Goal: Information Seeking & Learning: Learn about a topic

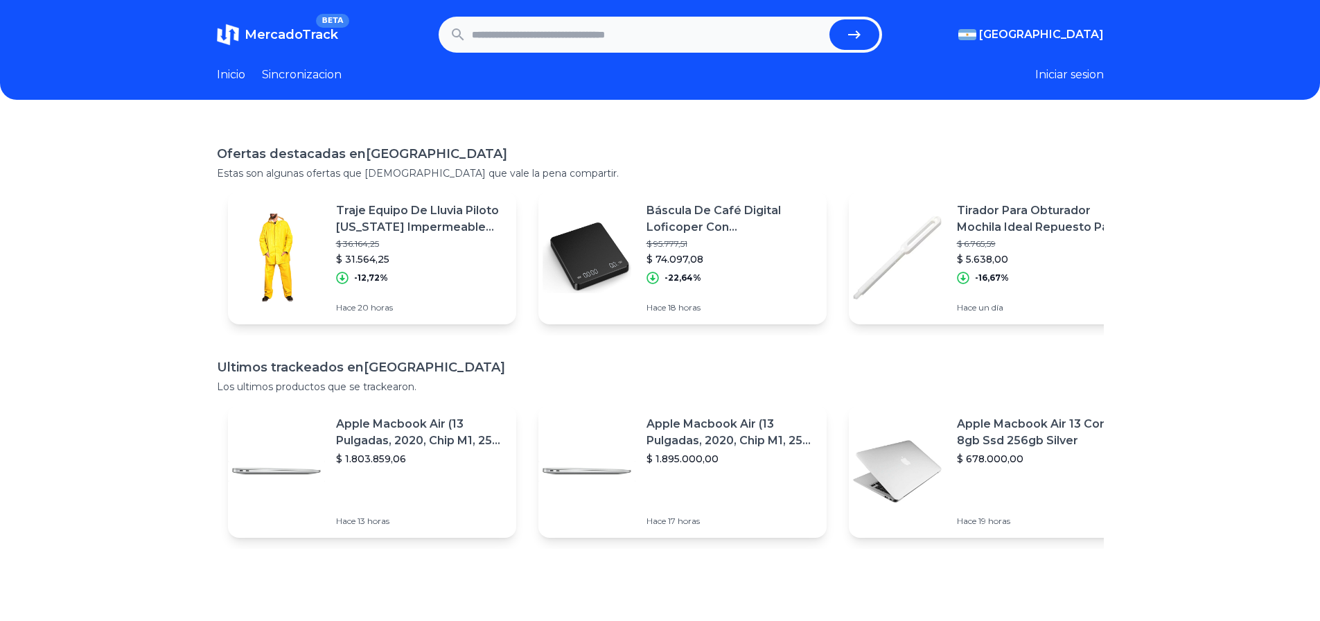
scroll to position [2887, 0]
click at [475, 210] on p "Traje Equipo De Lluvia Piloto Alaska Impermeable Pvc Conjunt" at bounding box center [420, 218] width 169 height 33
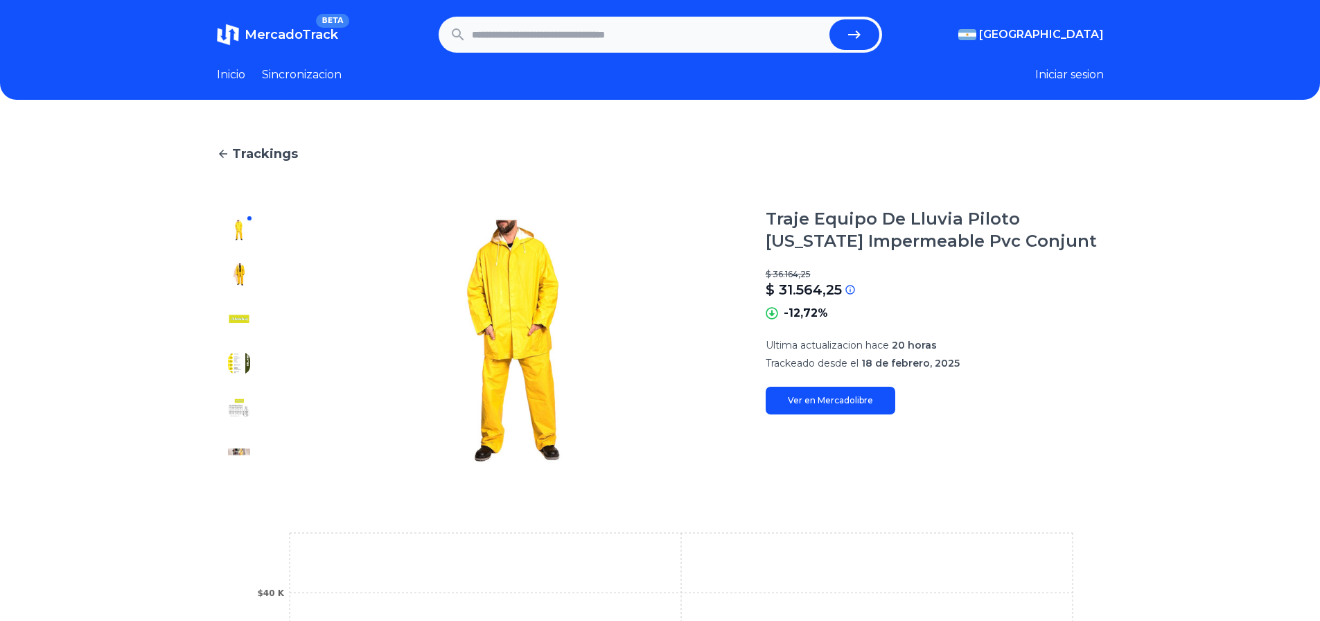
click at [506, 308] on img at bounding box center [513, 341] width 449 height 266
click at [242, 273] on img at bounding box center [239, 274] width 22 height 22
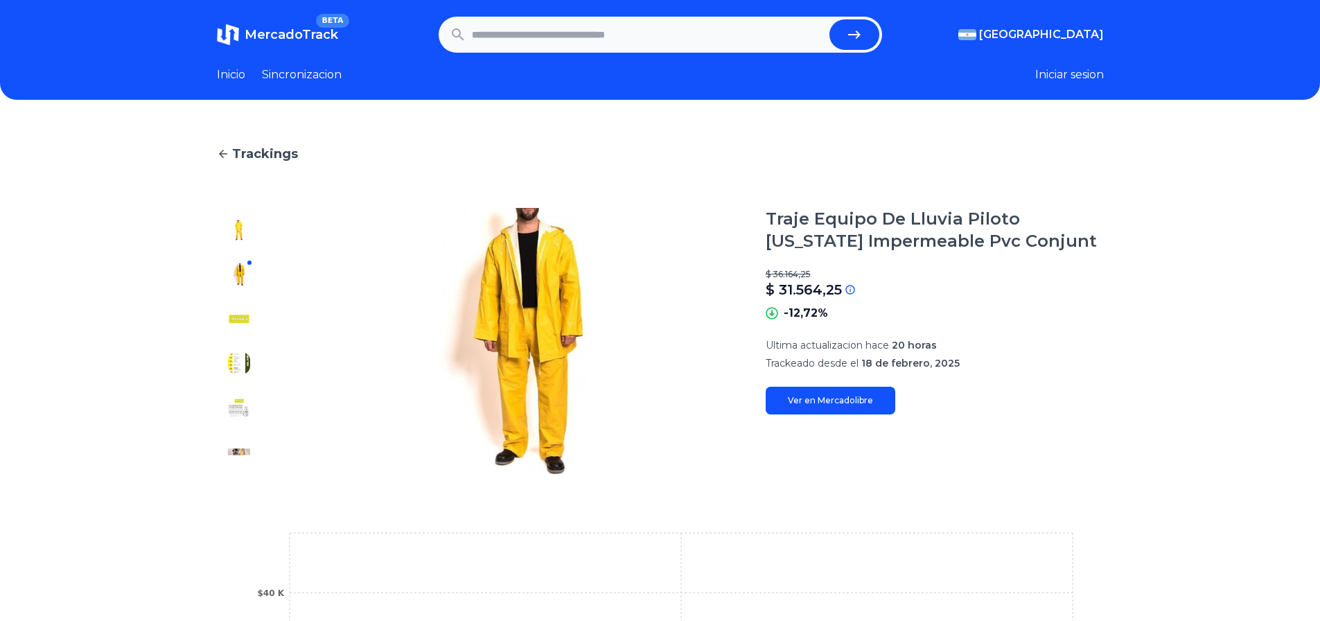
click at [242, 316] on img at bounding box center [239, 319] width 22 height 22
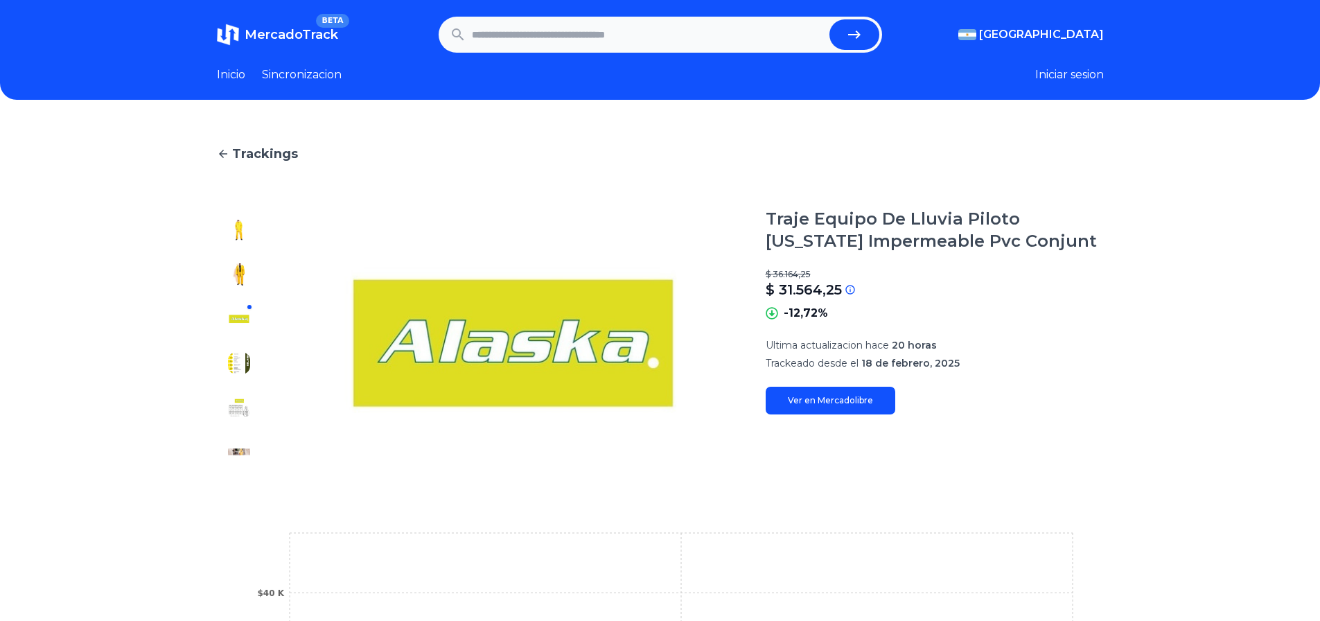
click at [250, 366] on img at bounding box center [239, 363] width 22 height 22
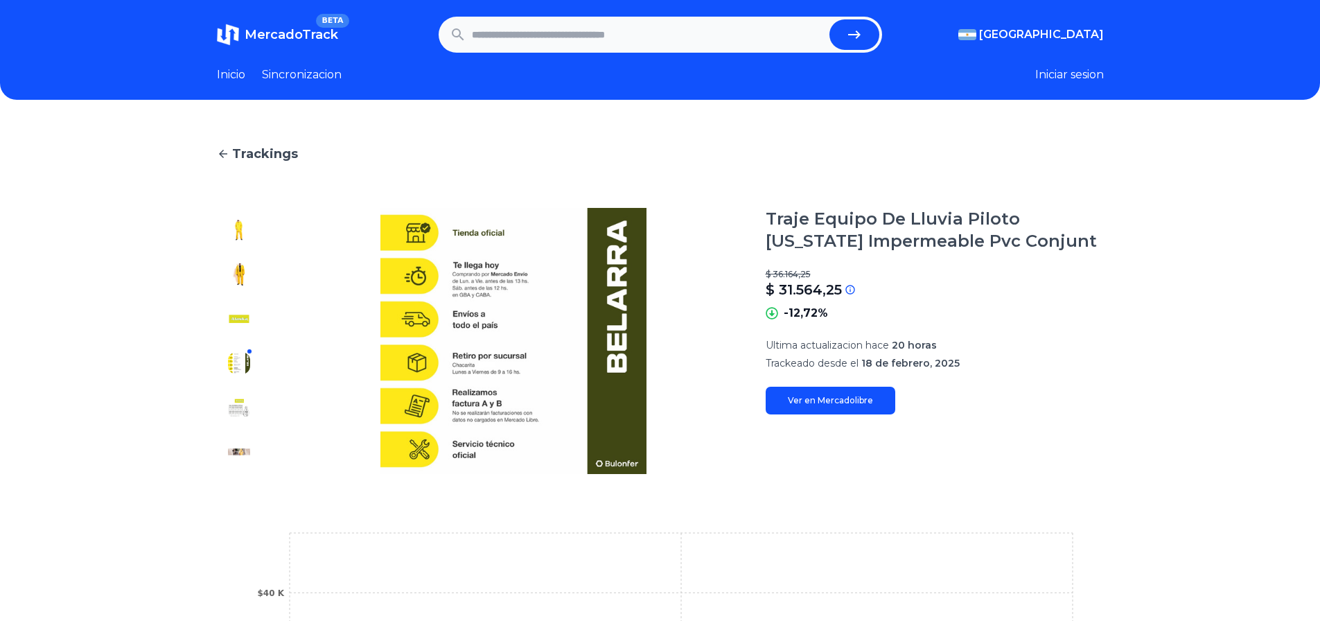
click at [250, 407] on img at bounding box center [239, 407] width 22 height 22
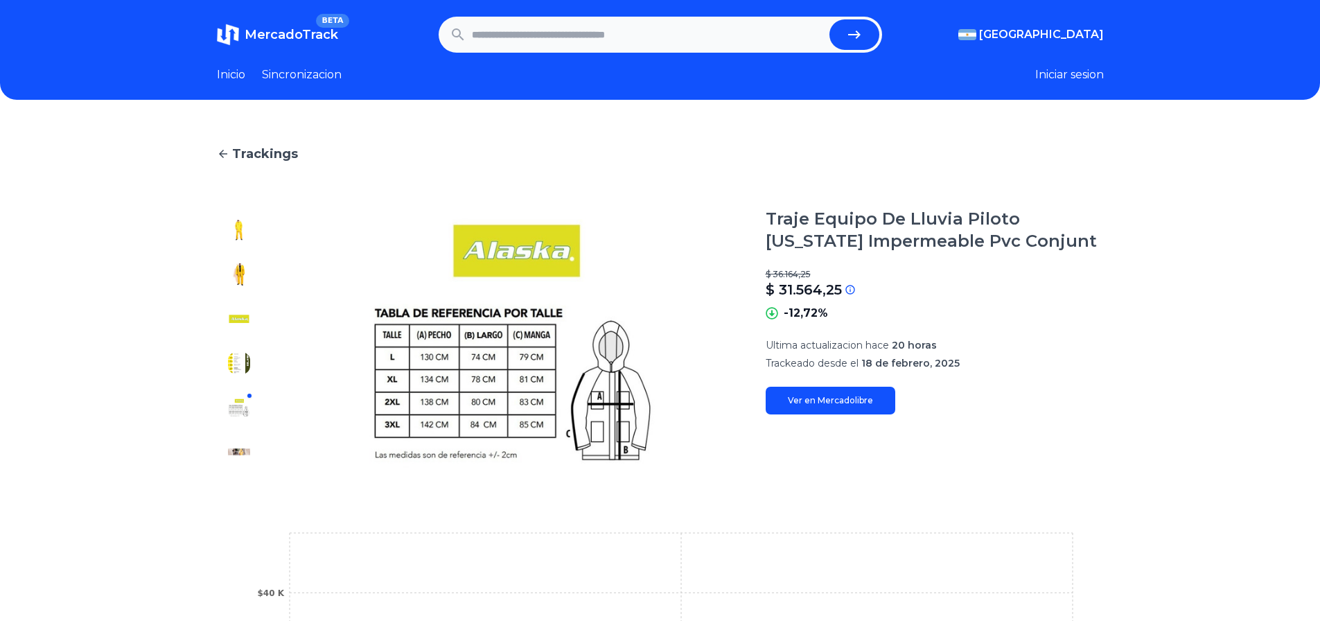
click at [238, 452] on img at bounding box center [239, 452] width 22 height 22
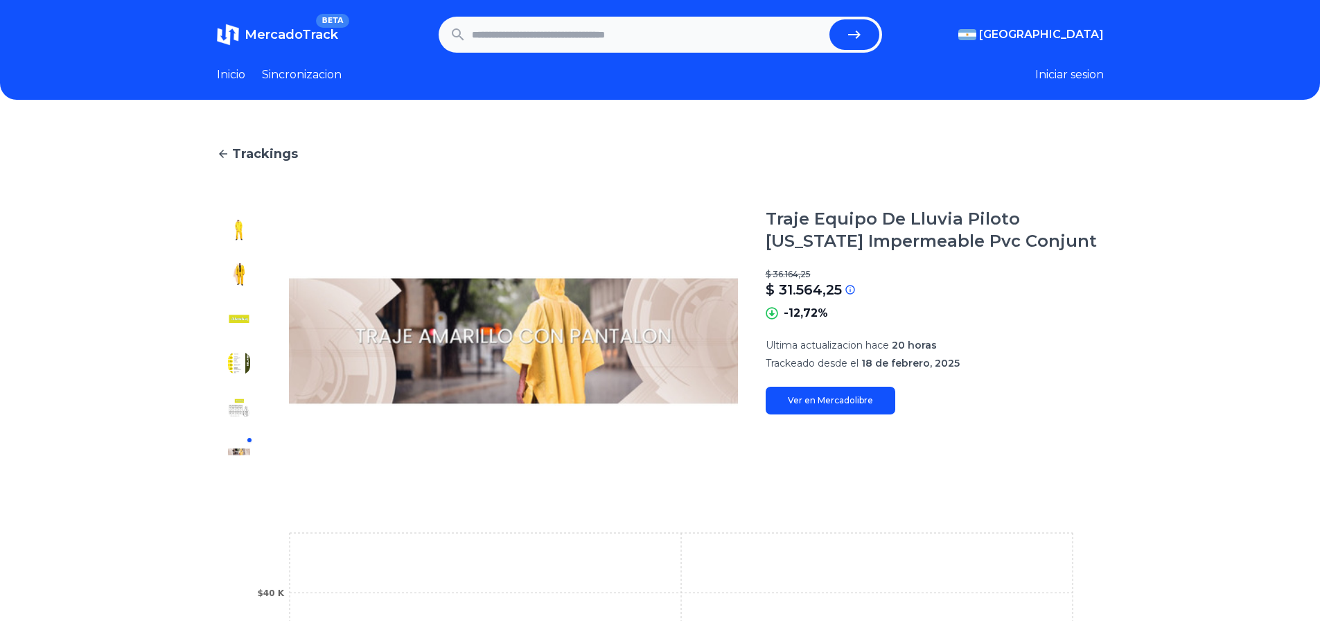
click at [273, 39] on span "MercadoTrack" at bounding box center [292, 34] width 94 height 15
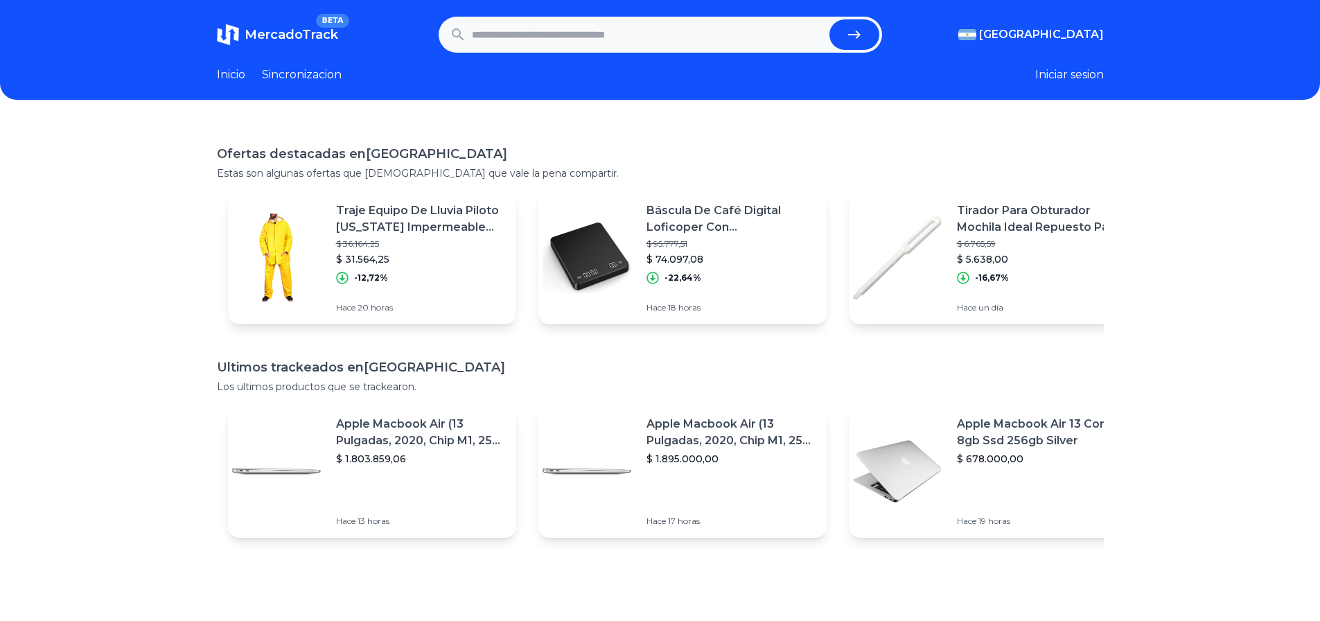
click at [282, 76] on link "Sincronizacion" at bounding box center [302, 75] width 80 height 17
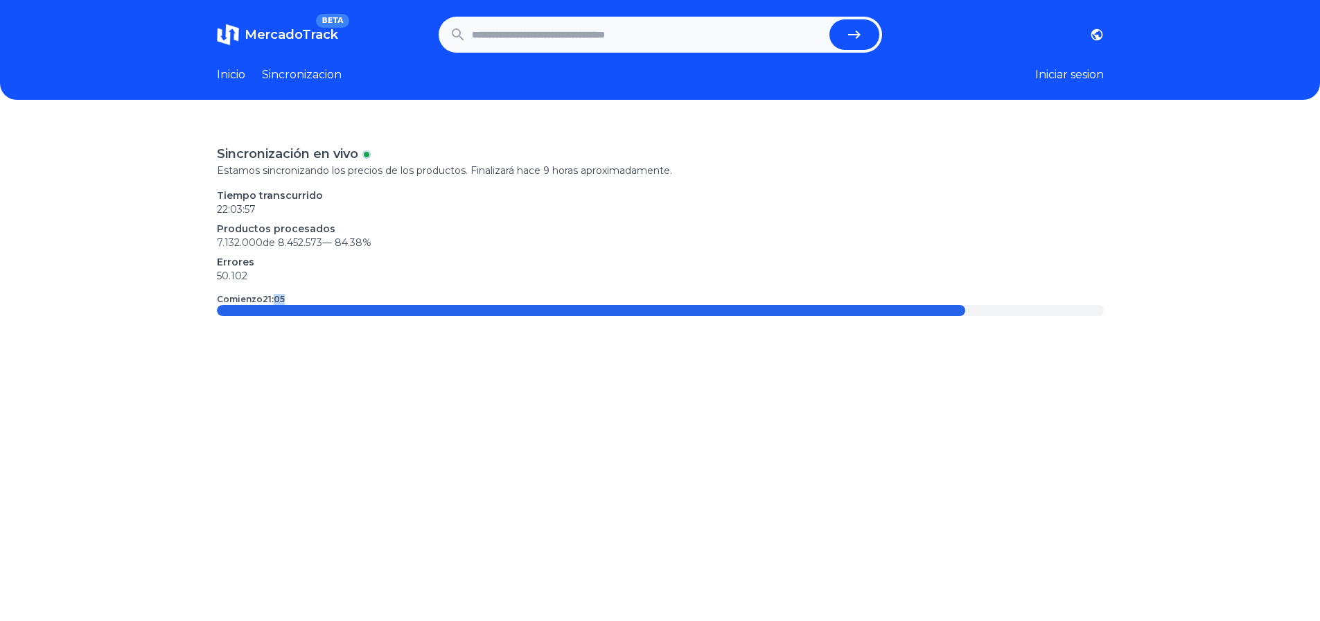
drag, startPoint x: 278, startPoint y: 301, endPoint x: 825, endPoint y: 298, distance: 546.6
type textarea "**"
click at [772, 298] on div "Comienzo 21:05" at bounding box center [660, 299] width 887 height 11
click at [863, 295] on div "Comienzo 21:05" at bounding box center [660, 299] width 887 height 11
click at [232, 73] on link "Inicio" at bounding box center [231, 75] width 28 height 17
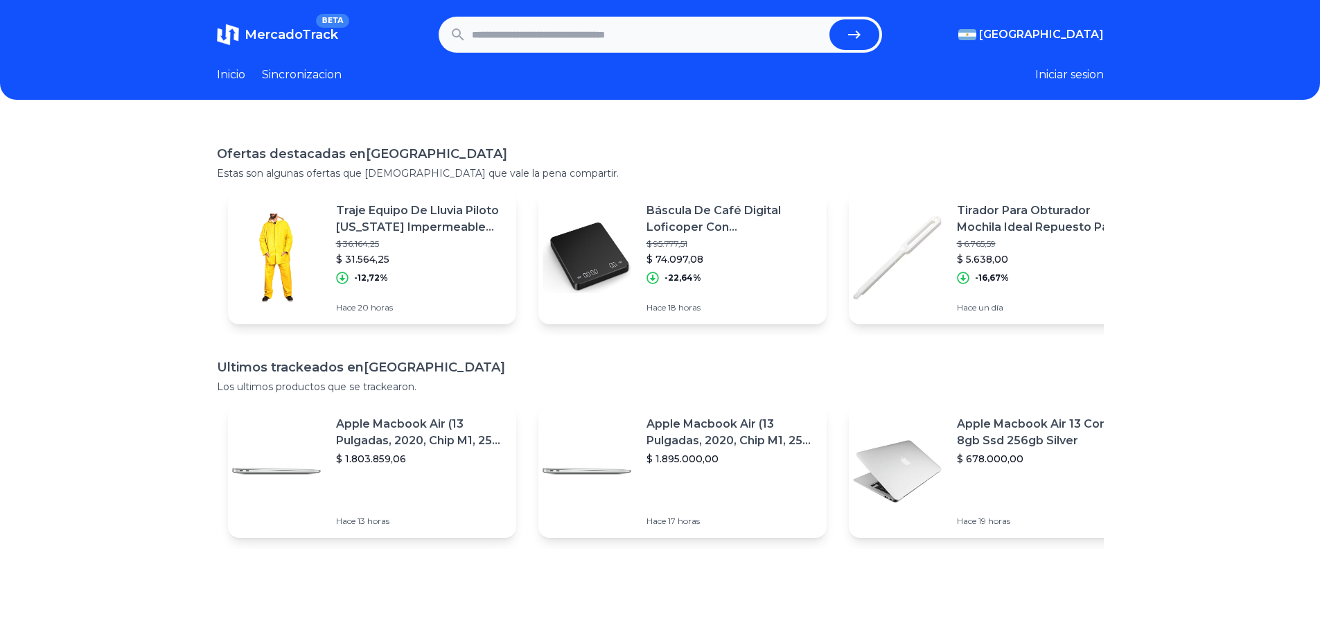
click at [674, 50] on form at bounding box center [660, 35] width 443 height 36
click at [669, 33] on input "text" at bounding box center [648, 34] width 352 height 30
type input "**********"
click at [829, 19] on button "submit" at bounding box center [854, 34] width 50 height 30
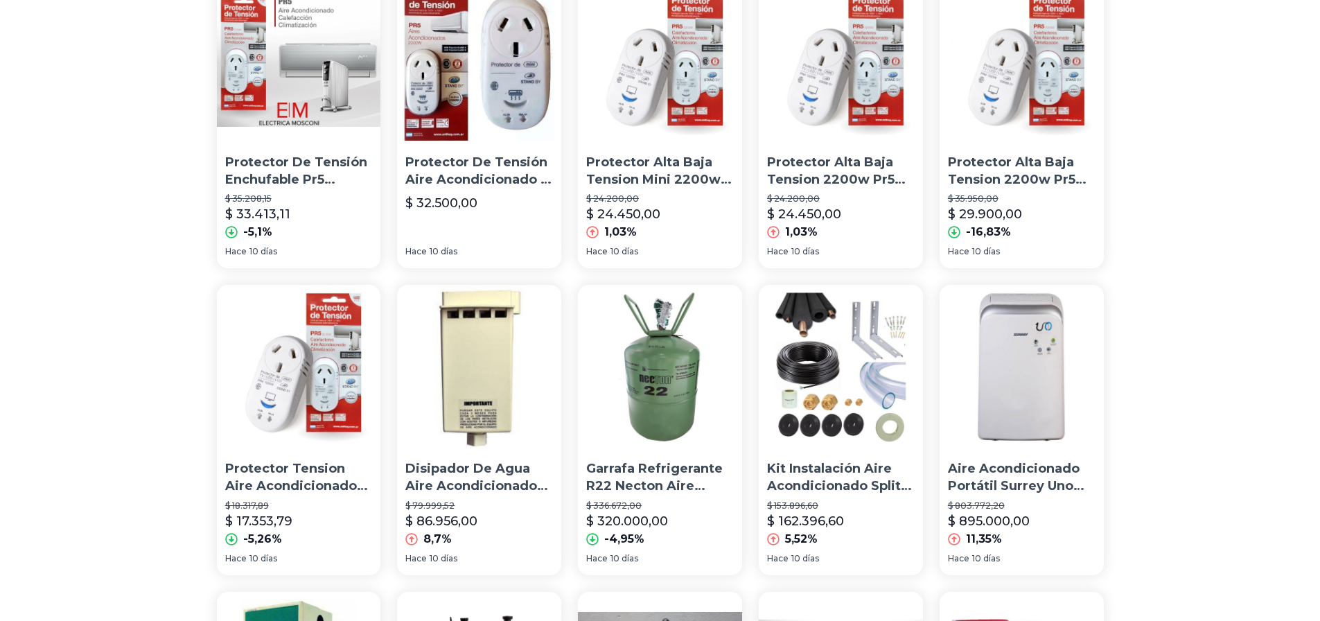
scroll to position [277, 0]
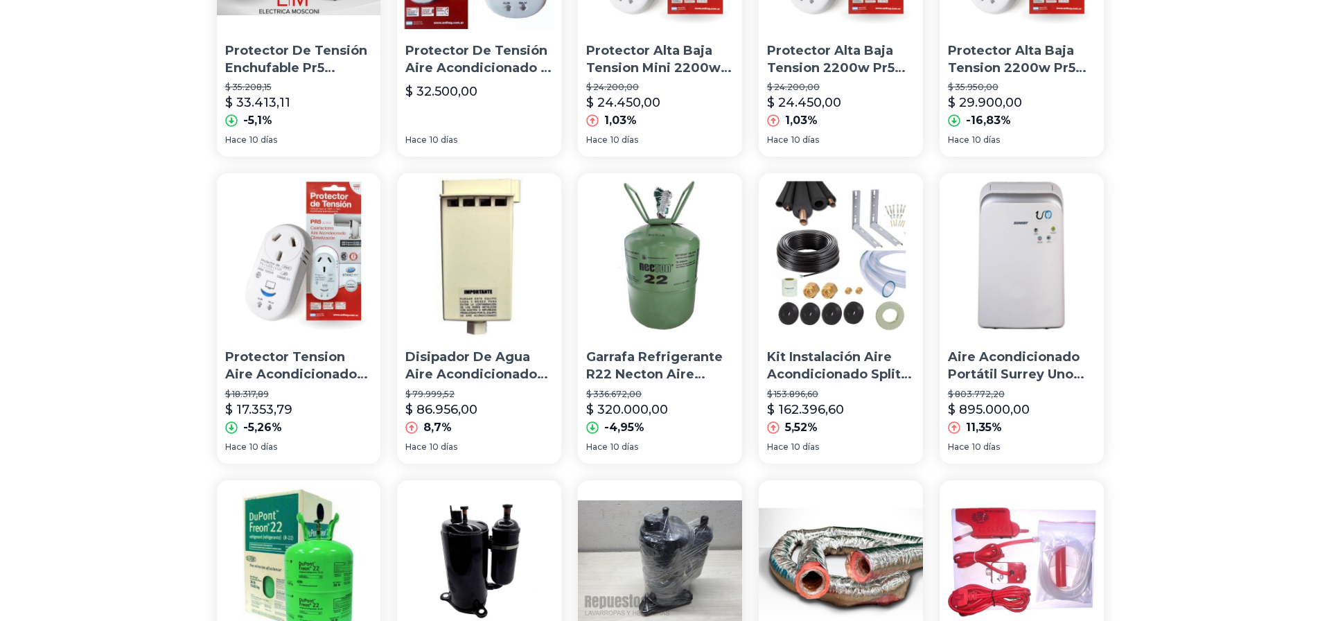
click at [483, 249] on img at bounding box center [479, 255] width 164 height 164
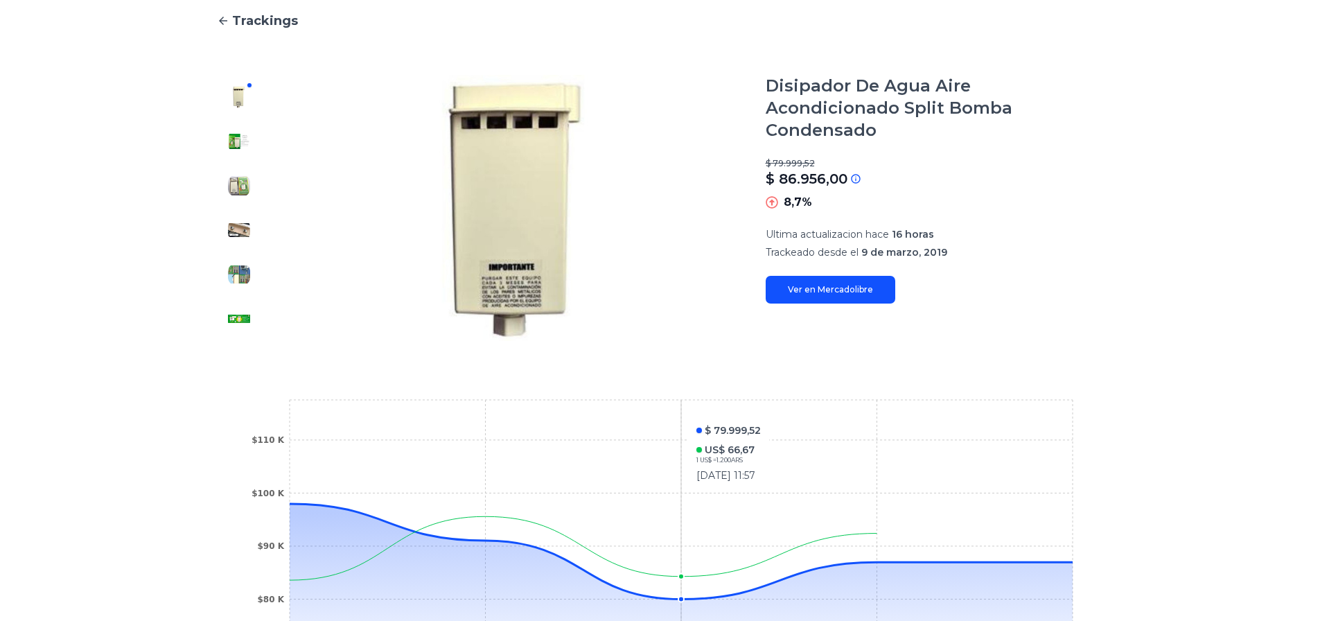
scroll to position [139, 0]
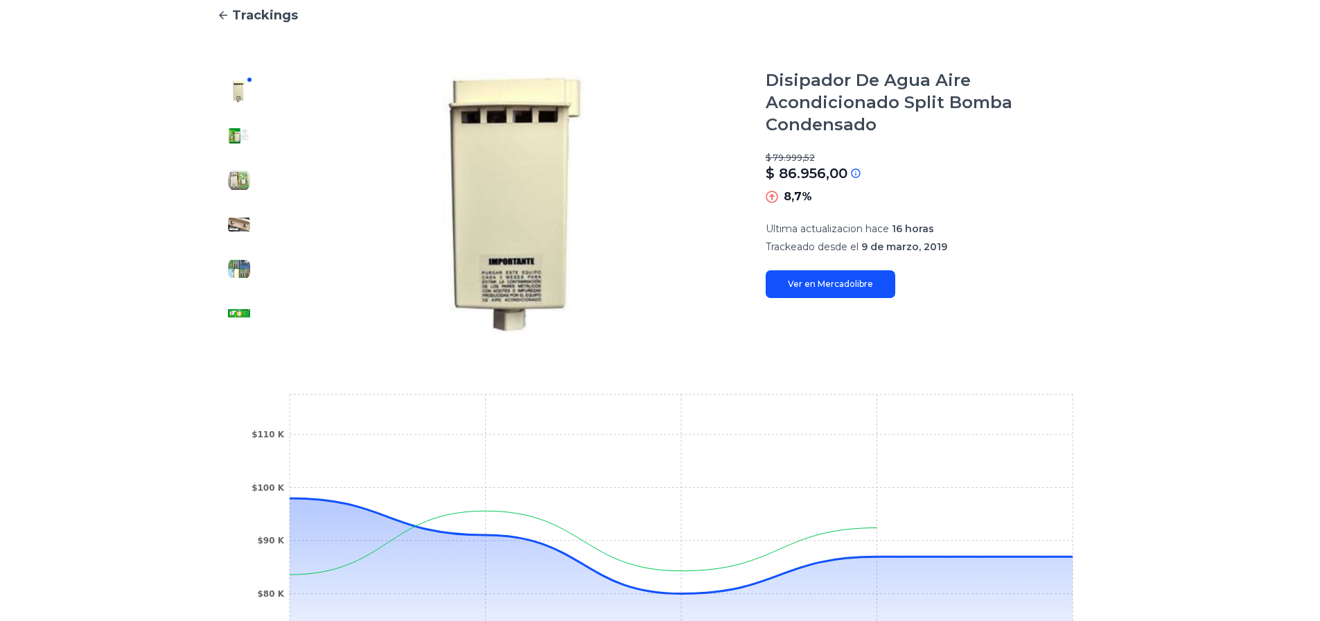
click at [240, 135] on img at bounding box center [239, 136] width 22 height 22
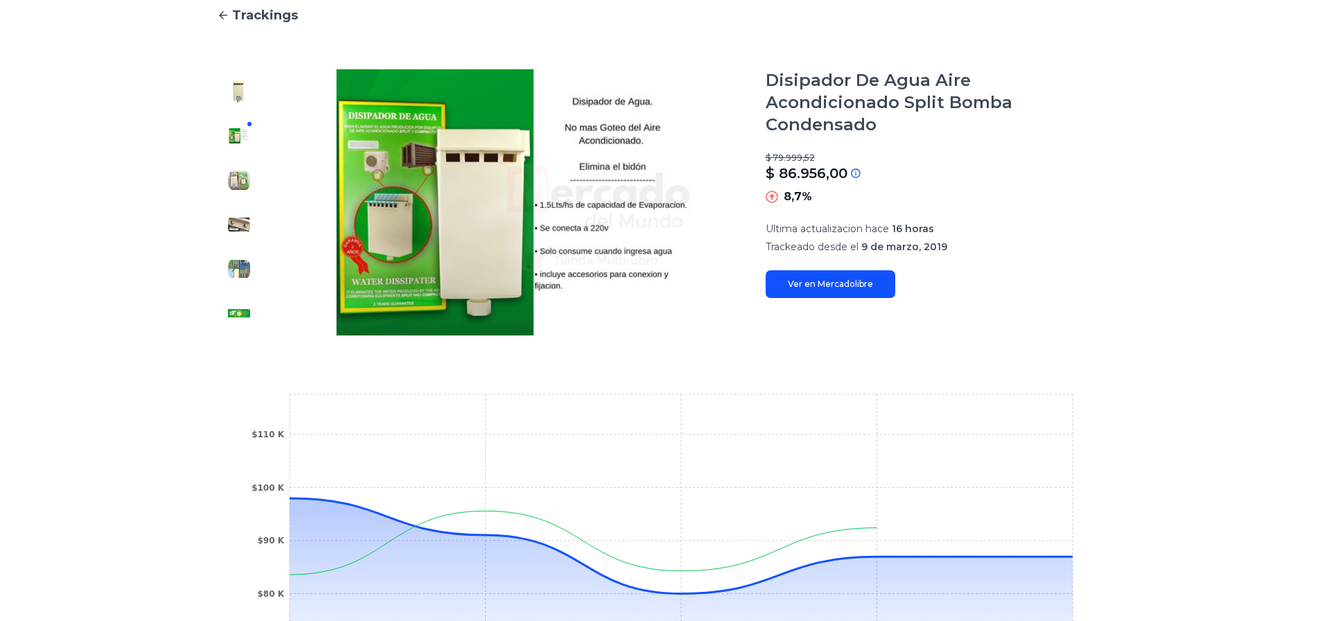
click at [464, 267] on img at bounding box center [513, 202] width 449 height 266
click at [248, 186] on img at bounding box center [239, 180] width 22 height 22
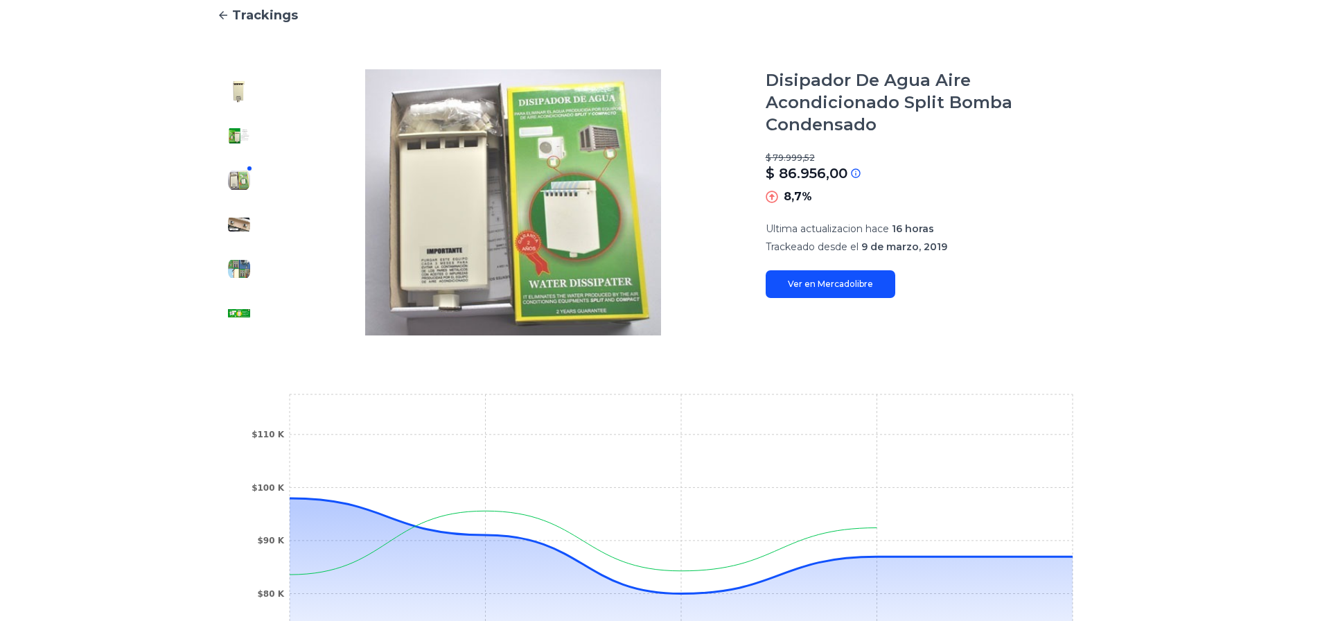
click at [241, 227] on img at bounding box center [239, 224] width 22 height 22
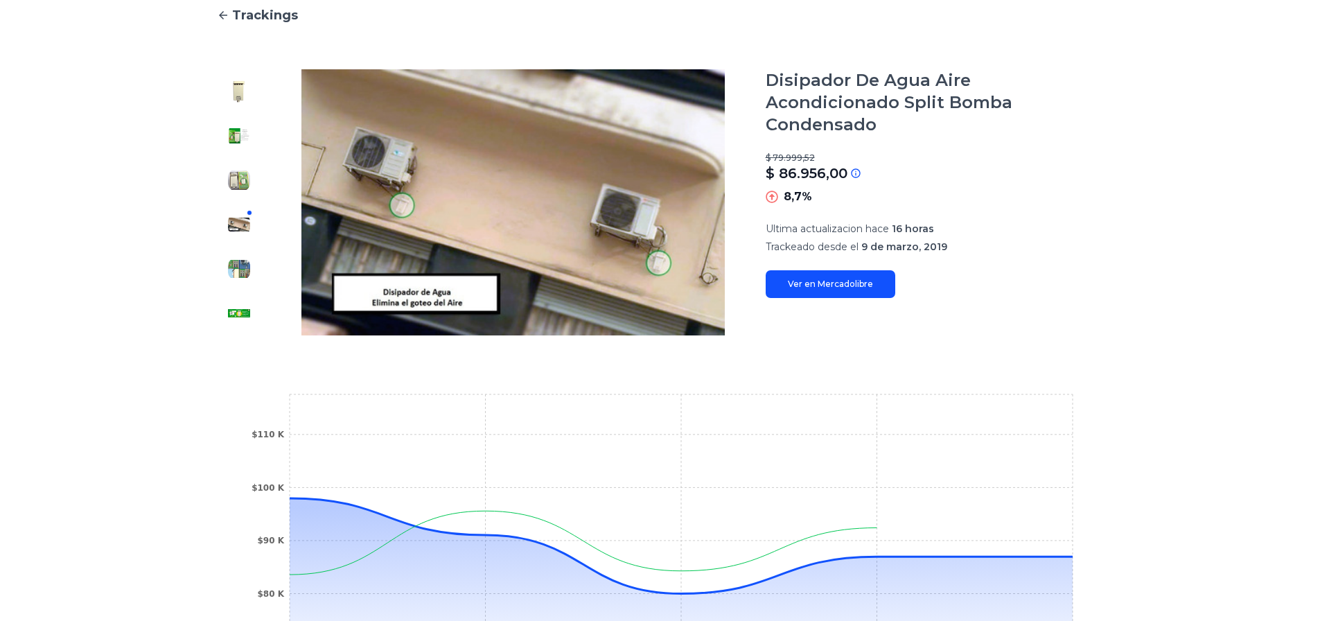
click at [242, 279] on img at bounding box center [239, 269] width 22 height 22
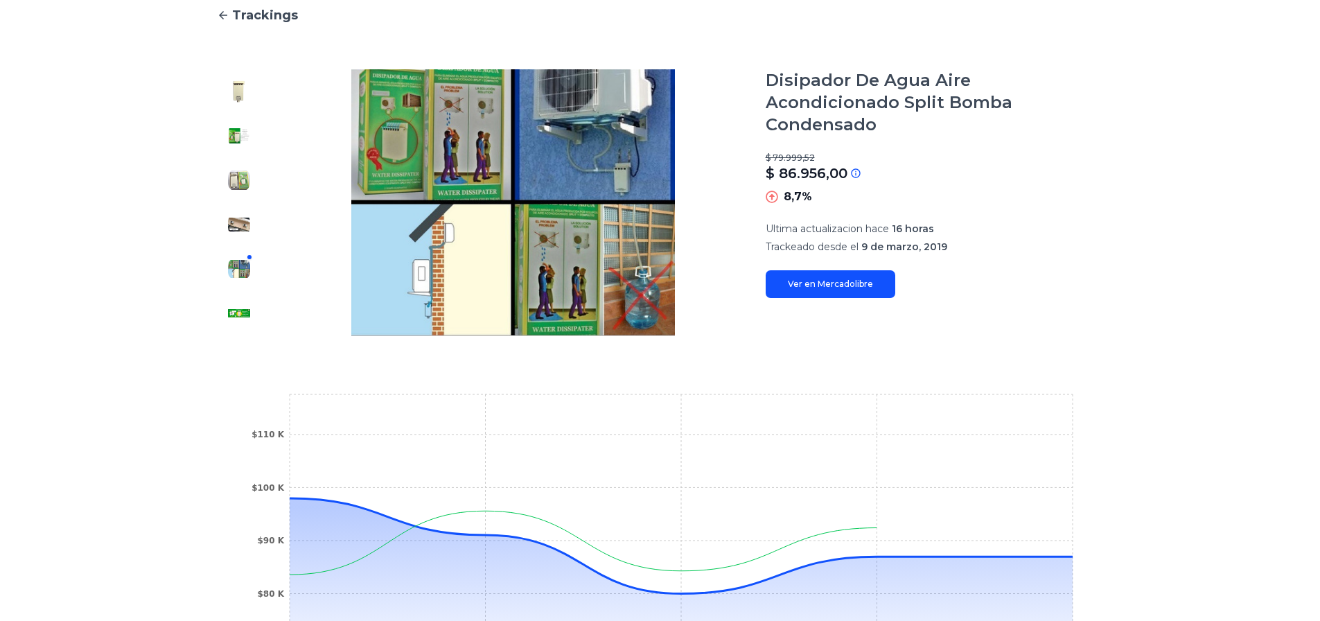
click at [246, 316] on img at bounding box center [239, 313] width 22 height 22
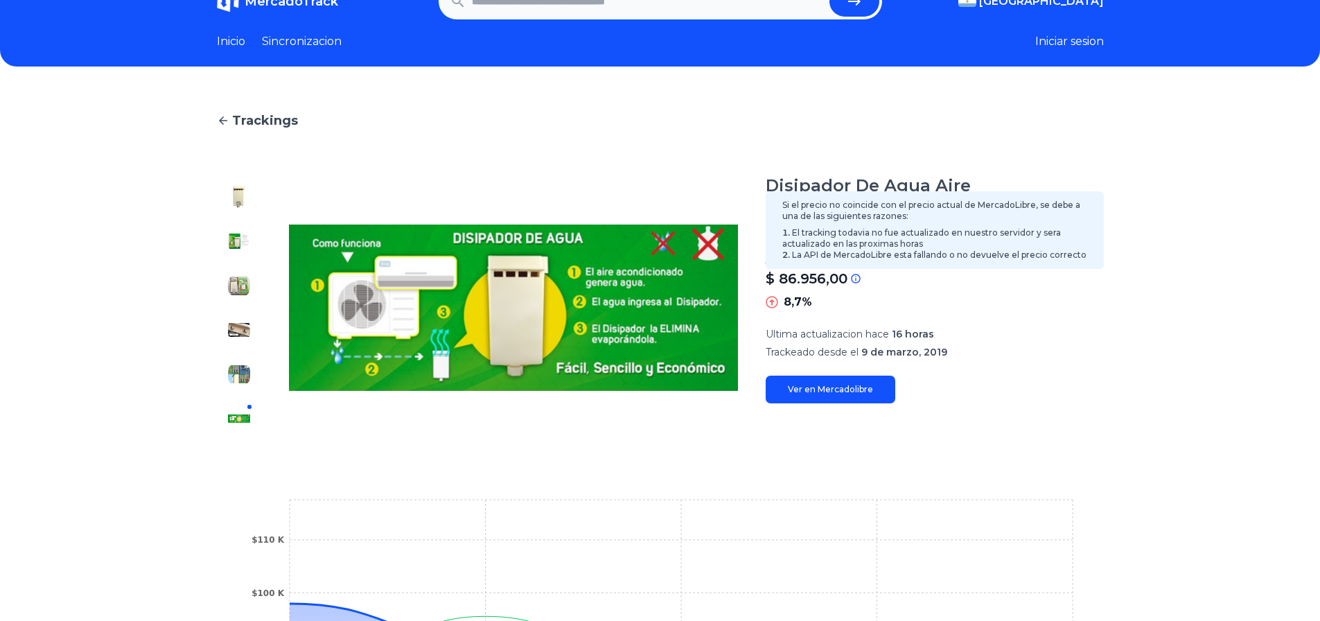
scroll to position [0, 0]
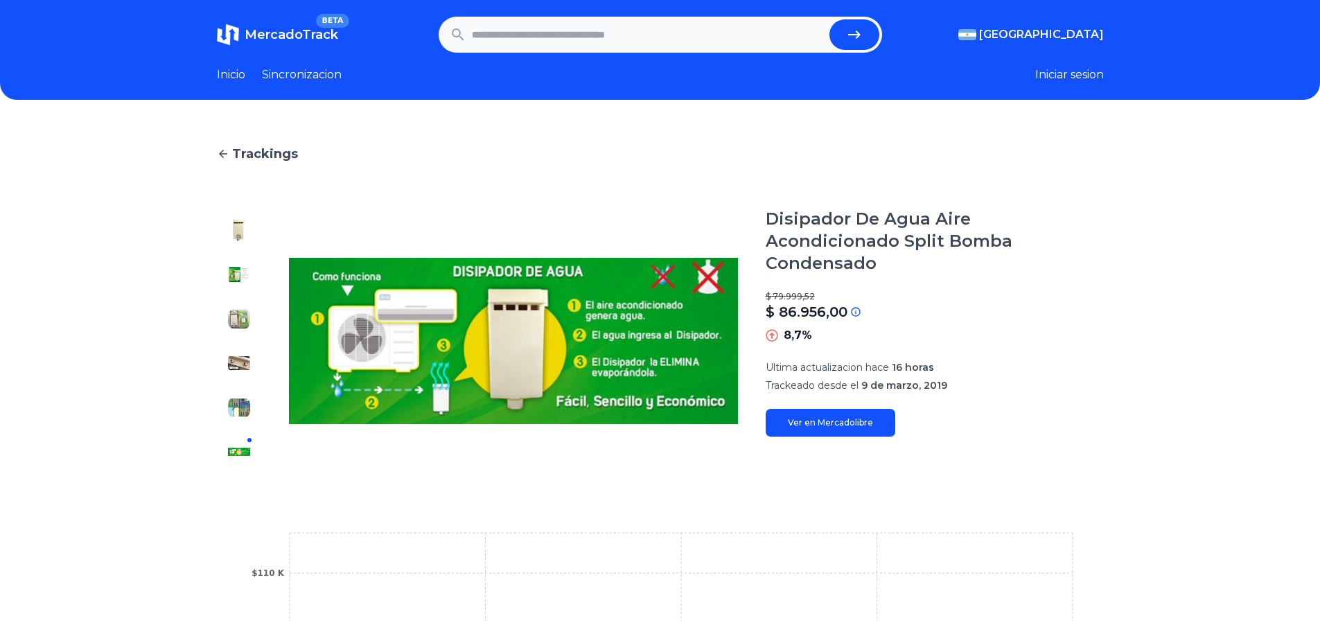
type input "**********"
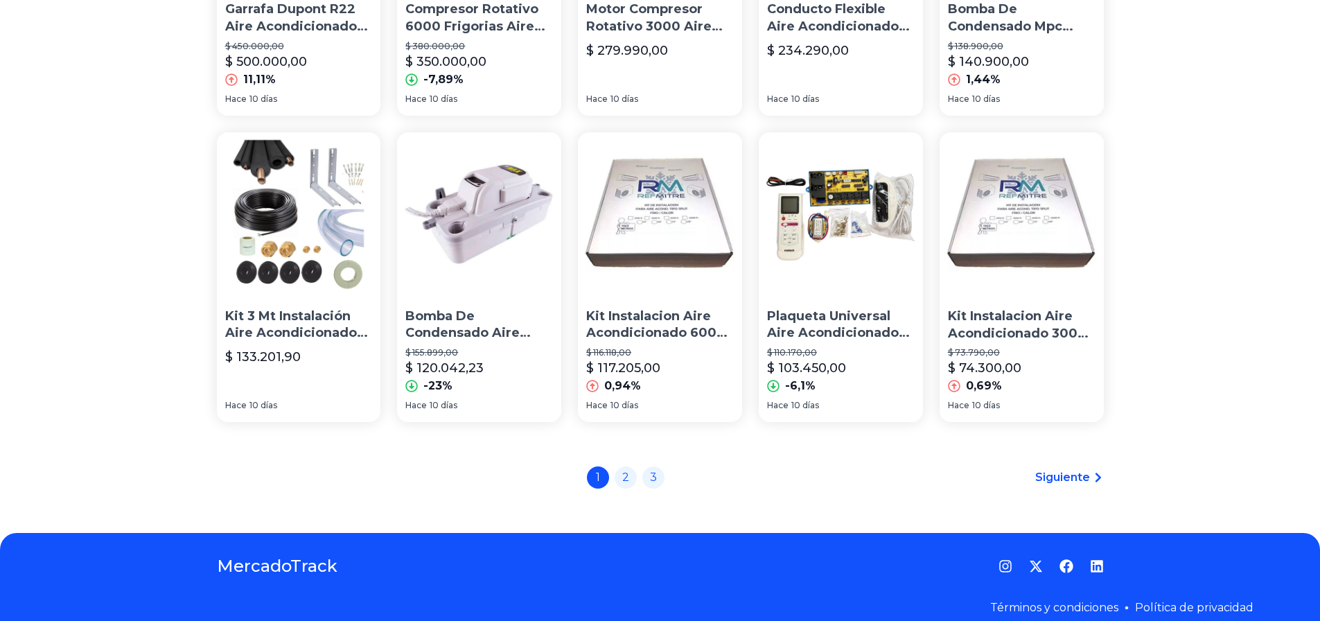
scroll to position [948, 0]
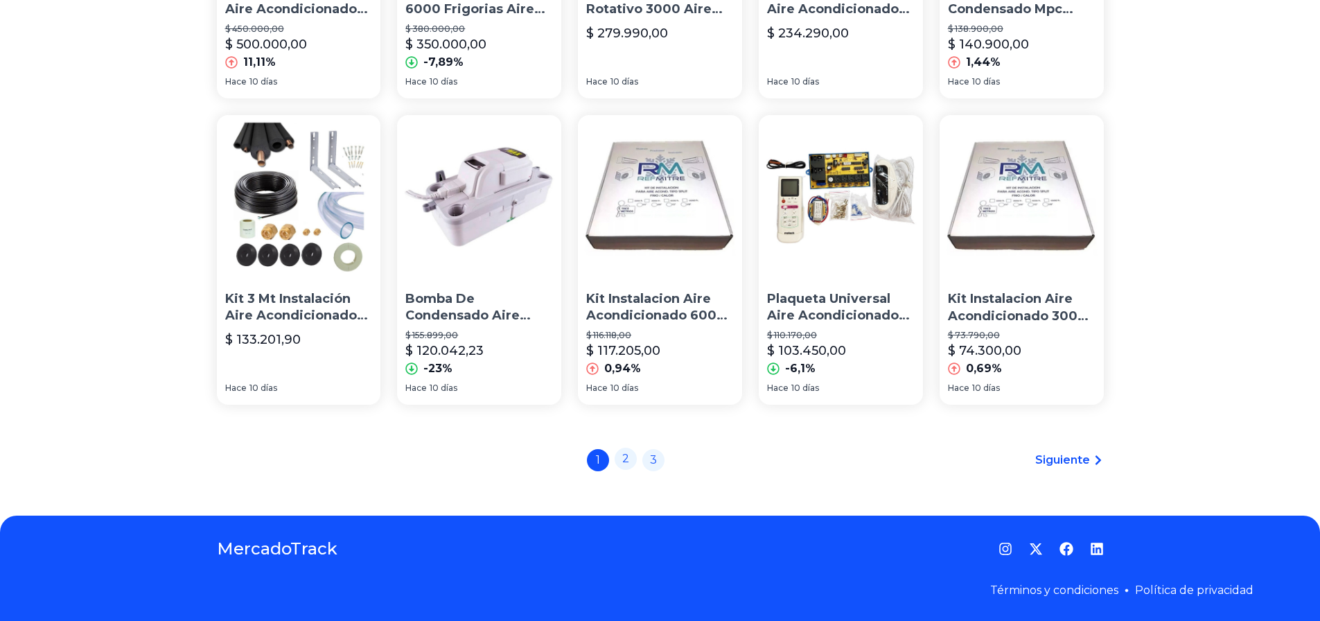
click at [630, 457] on link "2" at bounding box center [625, 459] width 22 height 22
